Goal: Find specific page/section: Find specific page/section

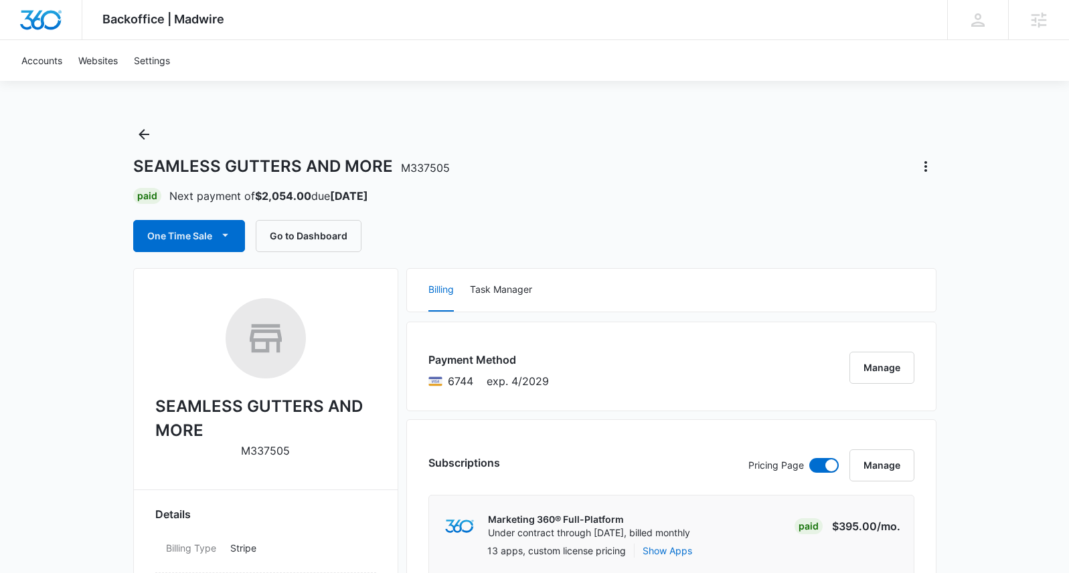
click at [383, 162] on h1 "SEAMLESS GUTTERS AND MORE M337505" at bounding box center [291, 167] width 316 height 20
click at [422, 161] on span "M337505" at bounding box center [425, 167] width 49 height 13
